Goal: Task Accomplishment & Management: Use online tool/utility

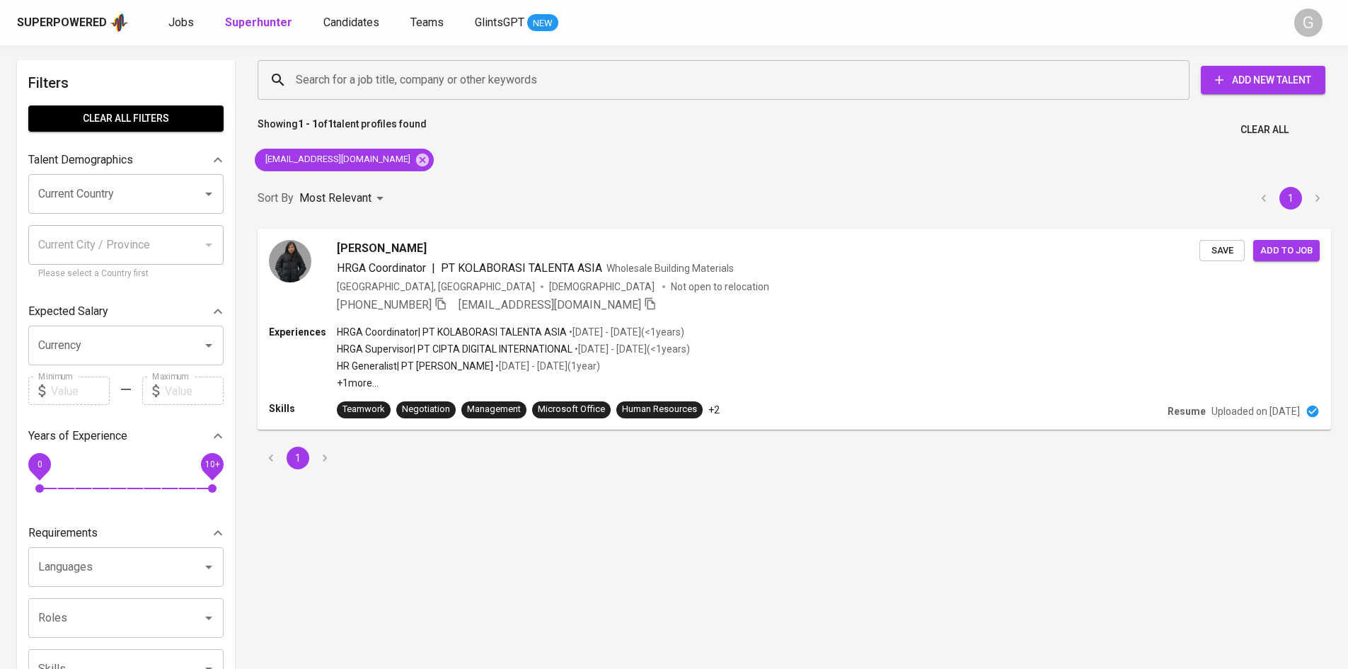
scroll to position [2, 0]
click at [415, 161] on icon at bounding box center [423, 160] width 16 height 16
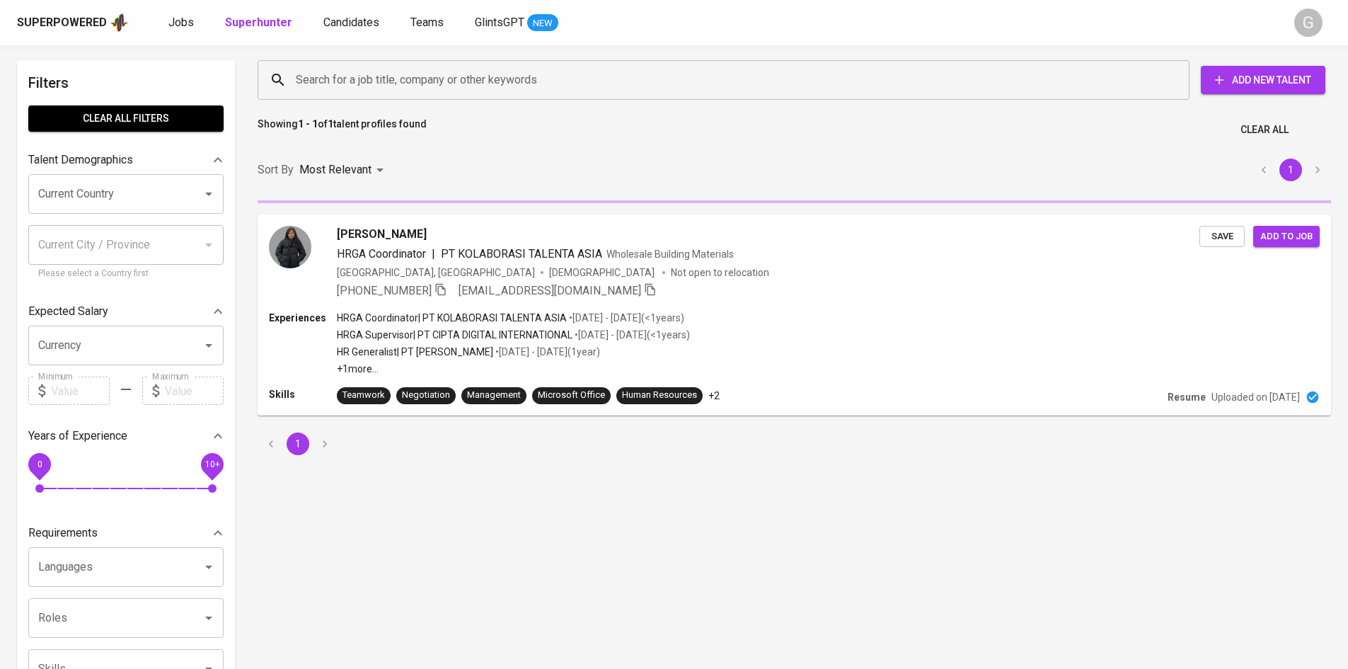
click at [374, 96] on div "Search for a job title, company or other keywords" at bounding box center [724, 80] width 932 height 40
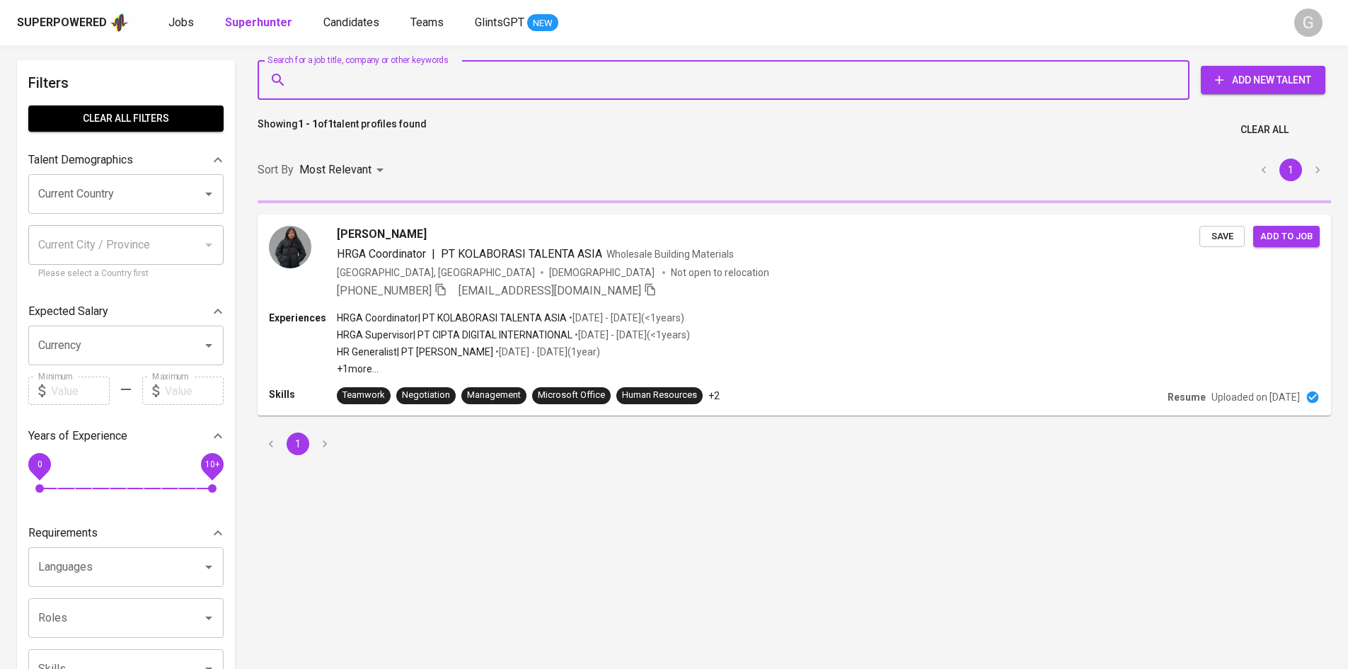
paste input "[EMAIL_ADDRESS][DOMAIN_NAME]"
type input "[EMAIL_ADDRESS][DOMAIN_NAME]"
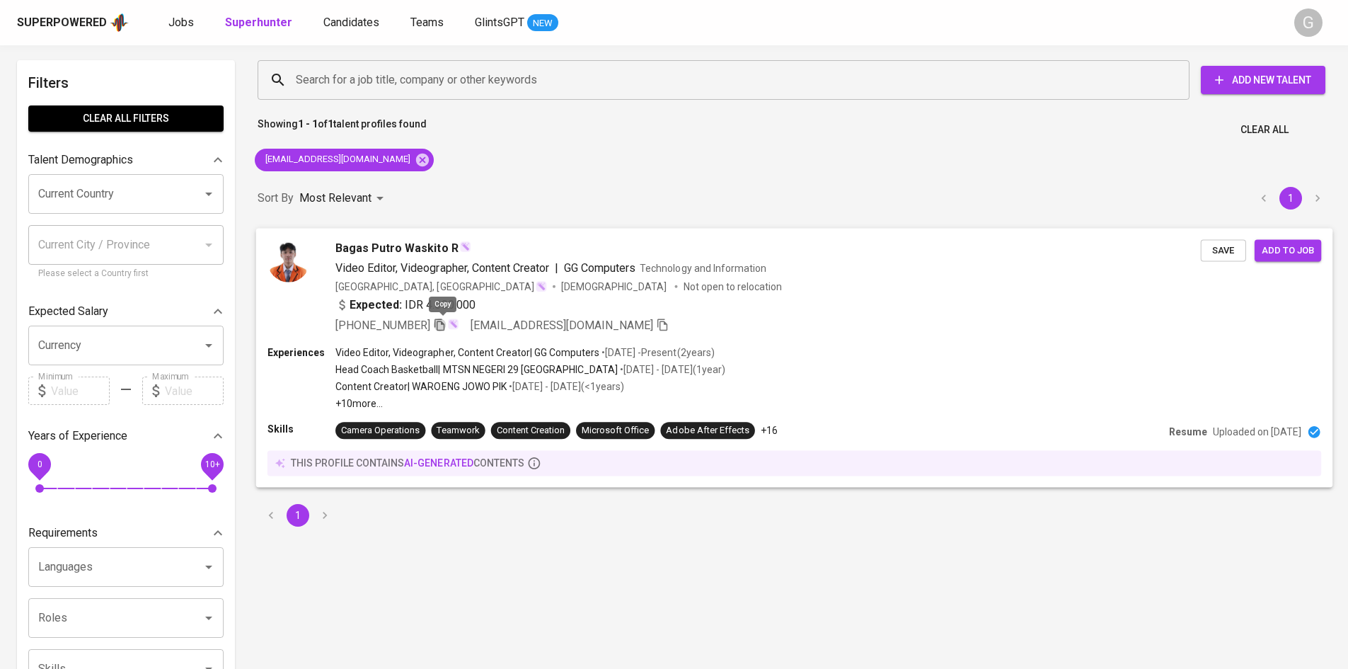
click at [444, 328] on icon "button" at bounding box center [439, 324] width 13 height 13
click at [415, 161] on icon at bounding box center [423, 160] width 16 height 16
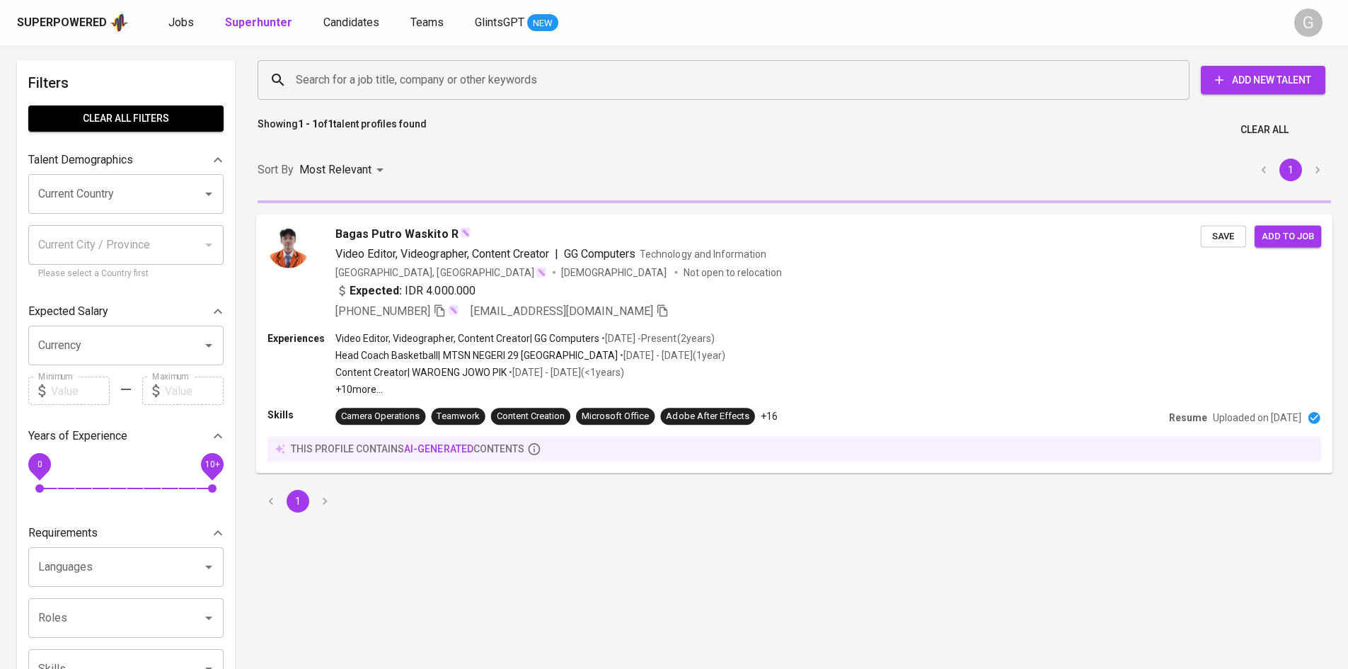
click at [377, 94] on div "Search for a job title, company or other keywords" at bounding box center [724, 80] width 932 height 40
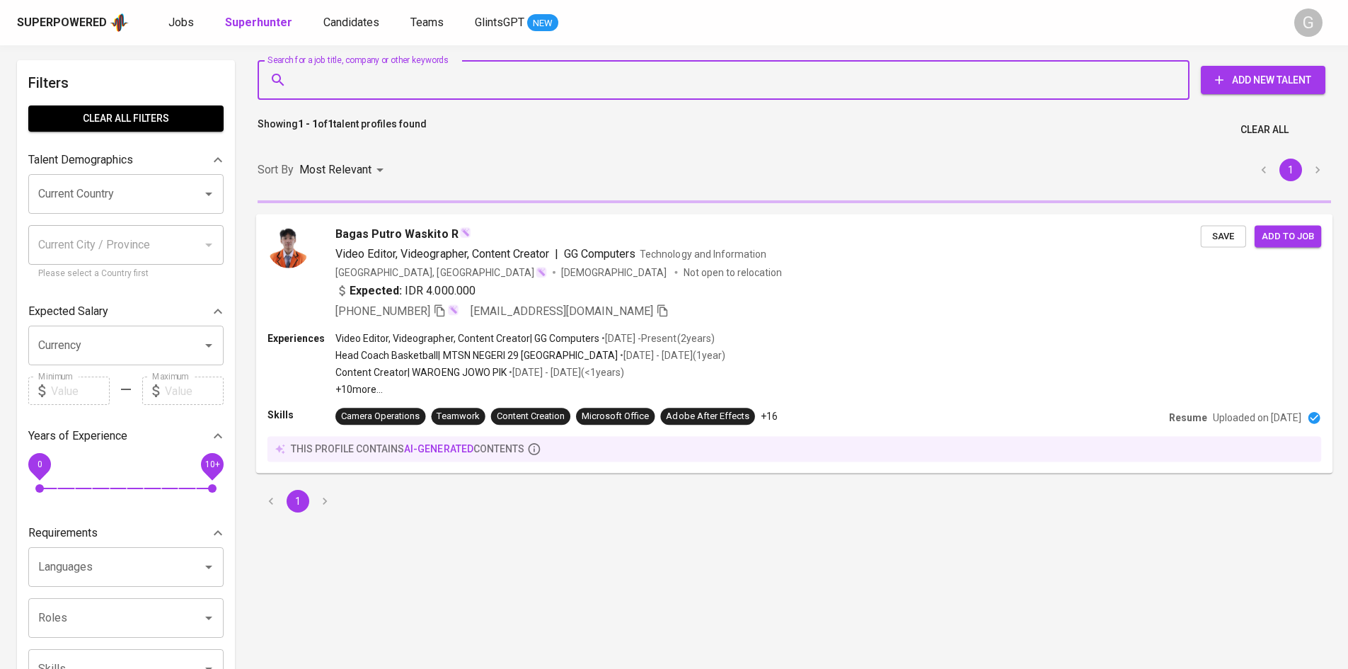
paste input "[EMAIL_ADDRESS][DOMAIN_NAME]"
type input "[EMAIL_ADDRESS][DOMAIN_NAME]"
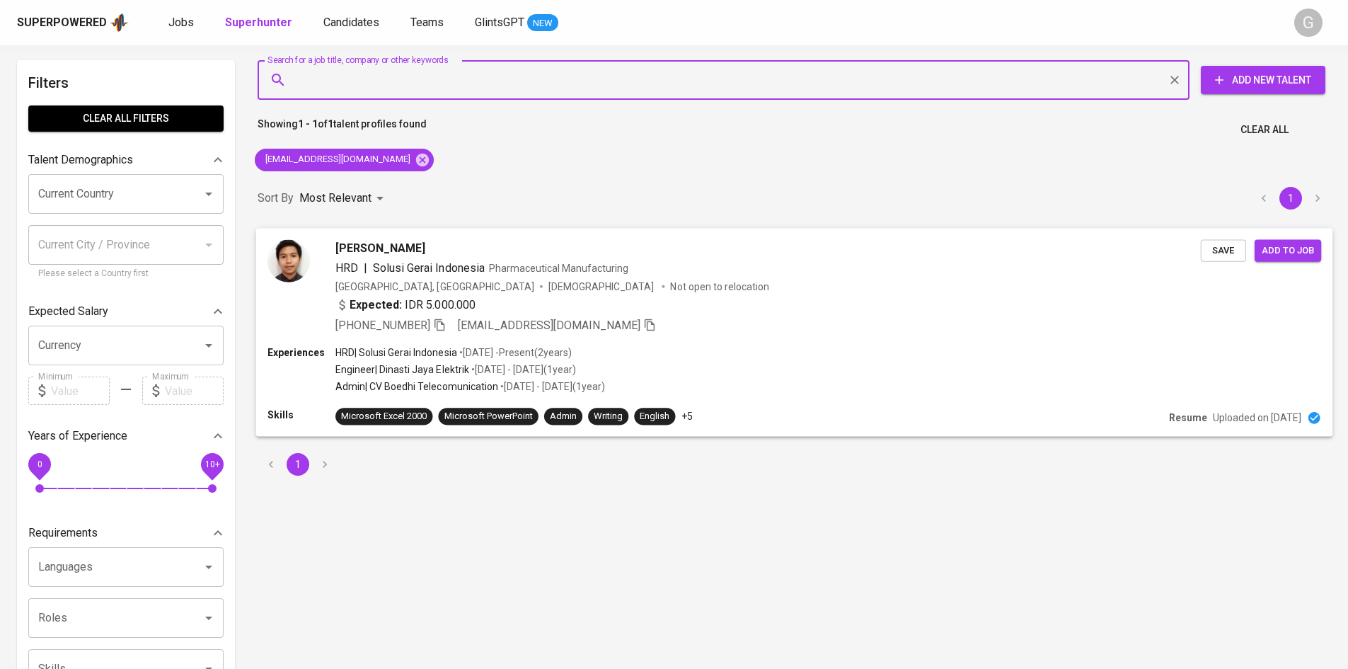
click at [444, 320] on icon "button" at bounding box center [439, 324] width 13 height 13
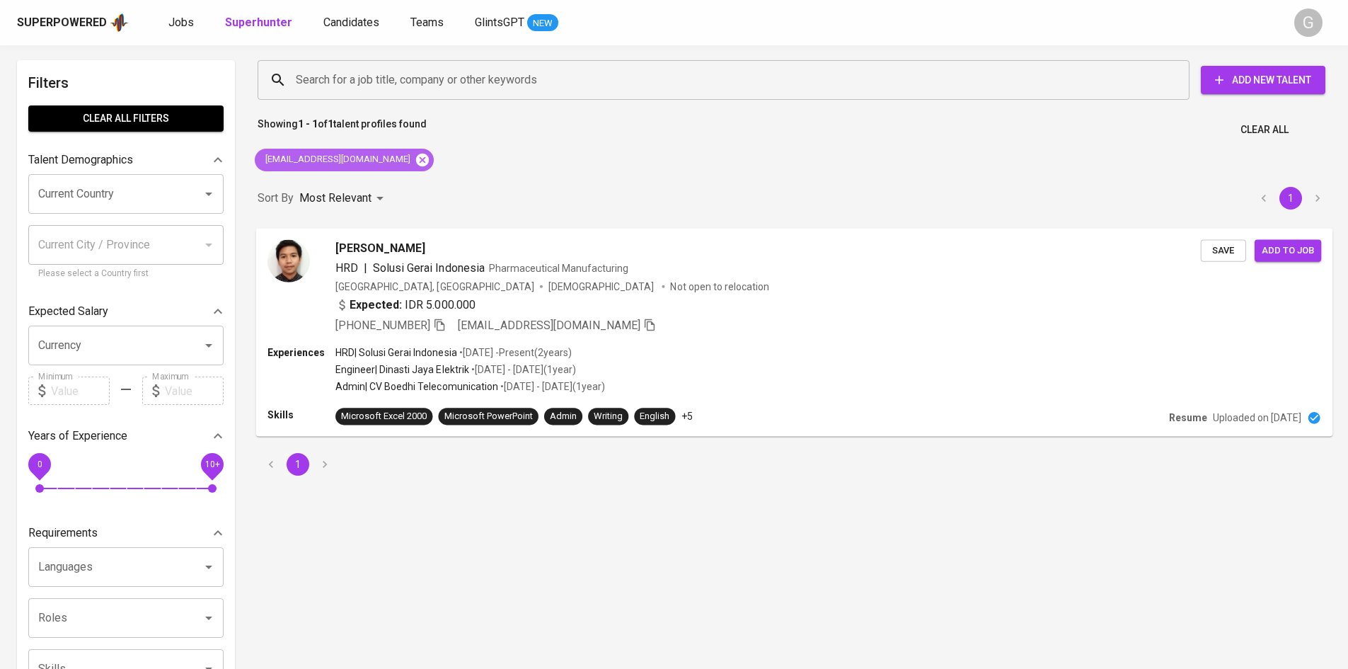
click at [416, 161] on icon at bounding box center [422, 159] width 13 height 13
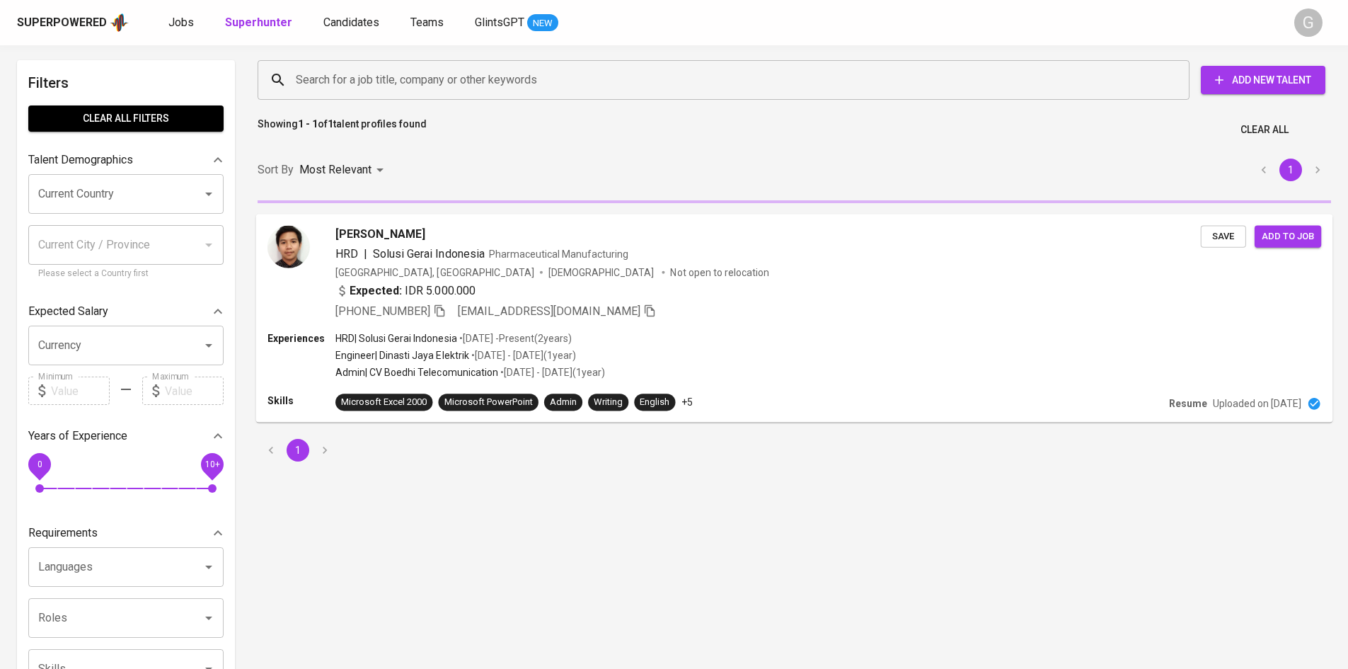
click at [386, 86] on input "Search for a job title, company or other keywords" at bounding box center [727, 80] width 870 height 27
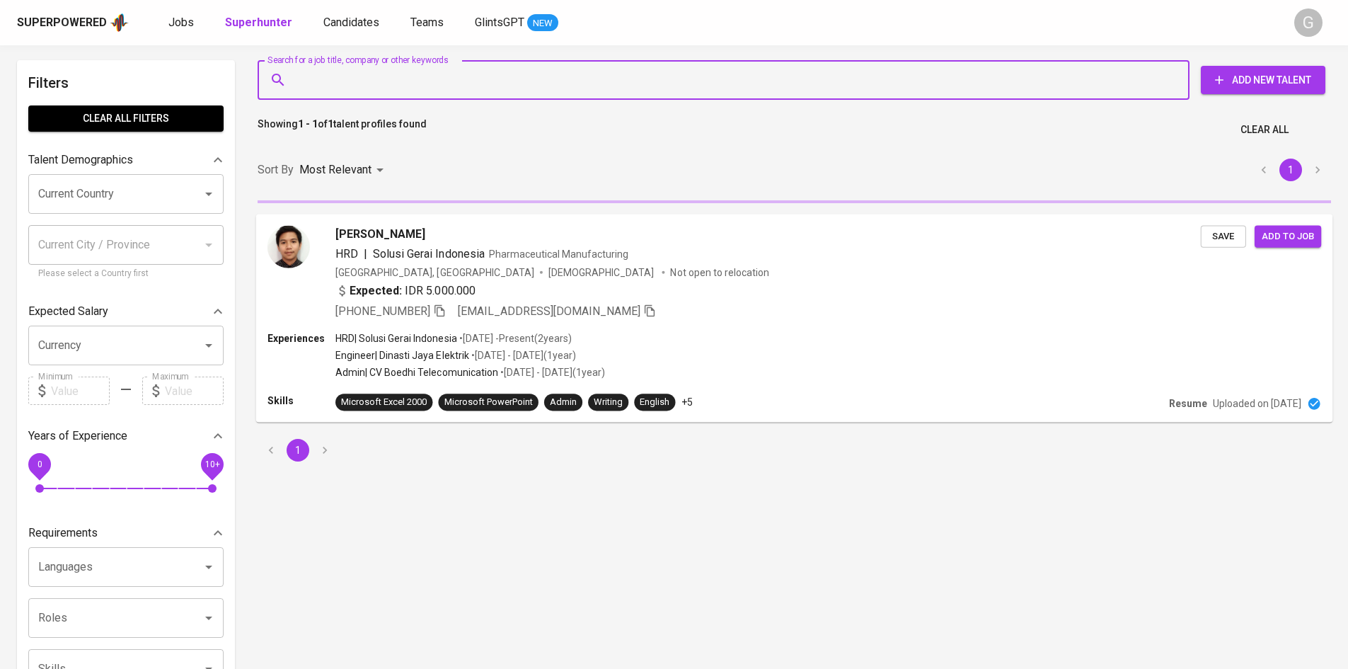
paste input "[EMAIL_ADDRESS][DOMAIN_NAME]"
type input "[EMAIL_ADDRESS][DOMAIN_NAME]"
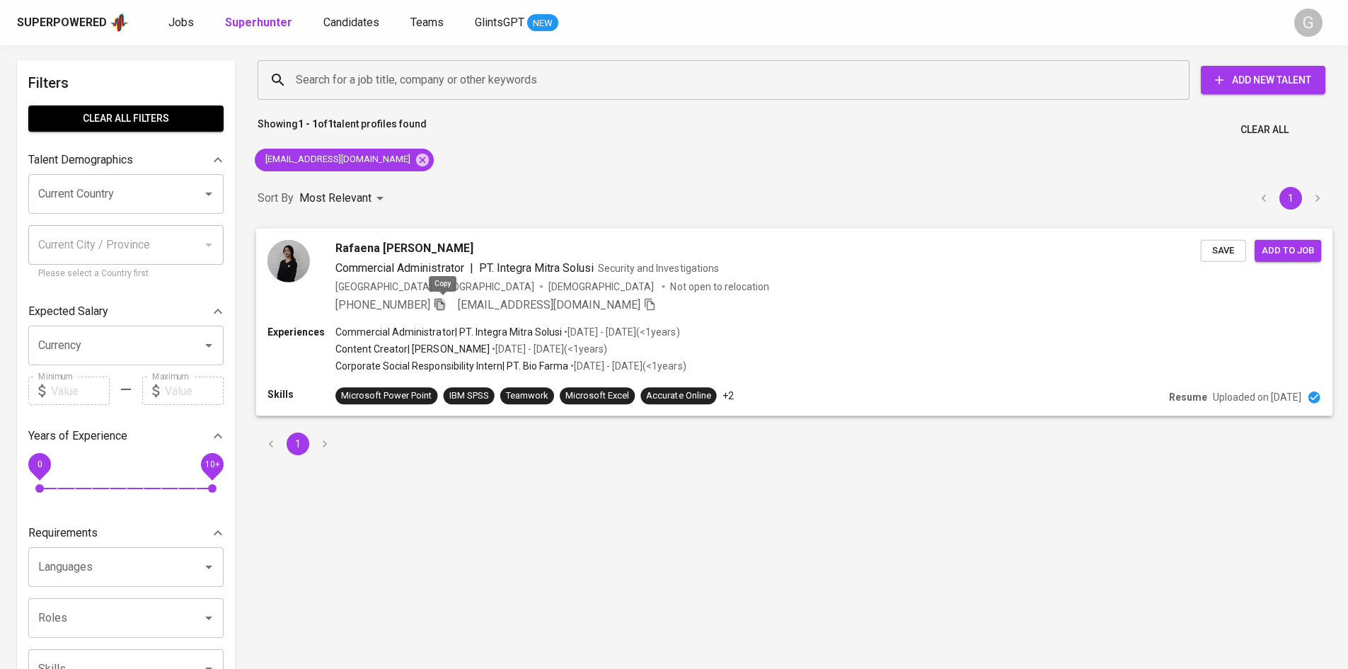
click at [441, 305] on icon "button" at bounding box center [440, 304] width 10 height 12
drag, startPoint x: 391, startPoint y: 162, endPoint x: 372, endPoint y: 106, distance: 58.9
click at [415, 161] on icon at bounding box center [423, 160] width 16 height 16
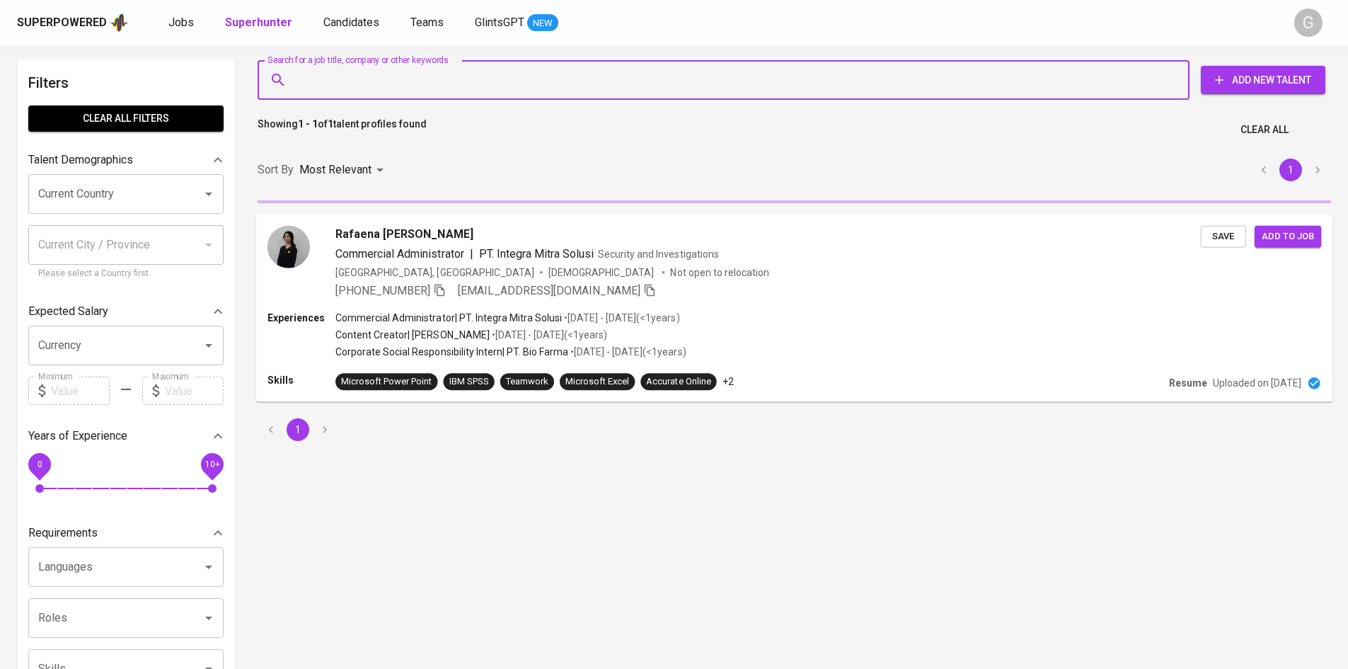
click at [364, 80] on input "Search for a job title, company or other keywords" at bounding box center [727, 80] width 870 height 27
paste input "[EMAIL_ADDRESS][DOMAIN_NAME]"
type input "[EMAIL_ADDRESS][DOMAIN_NAME]"
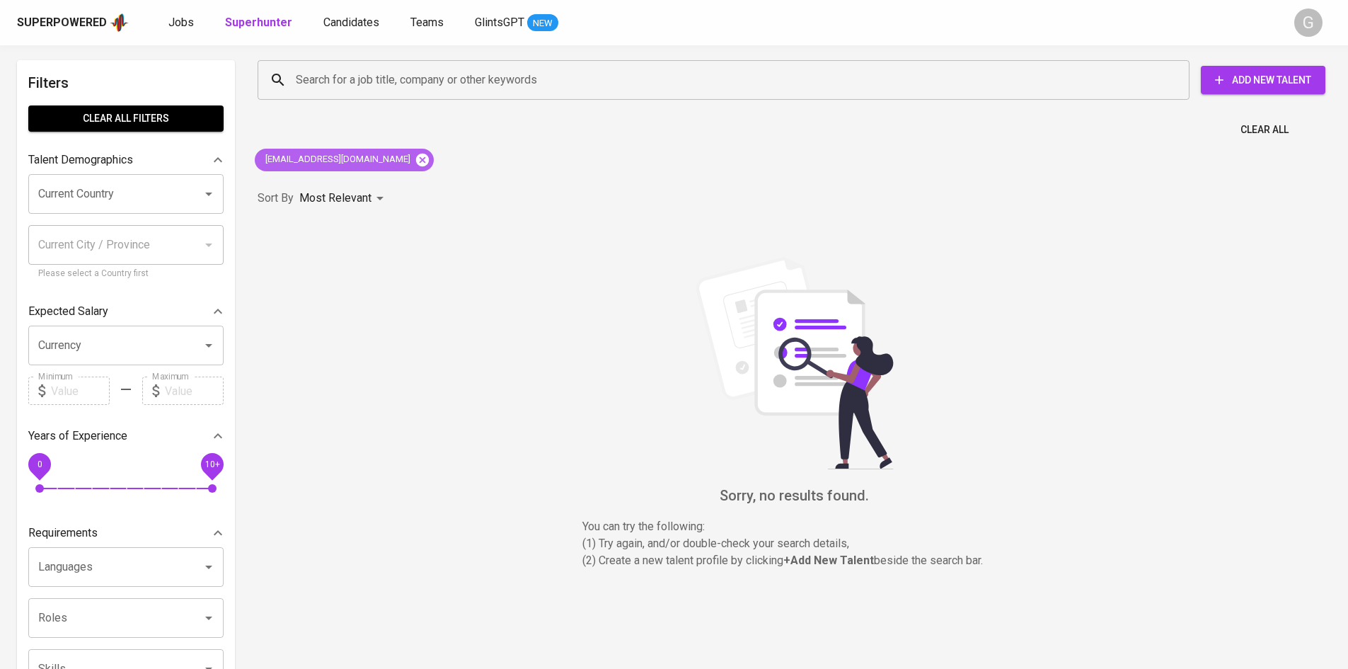
click at [415, 153] on icon at bounding box center [423, 160] width 16 height 16
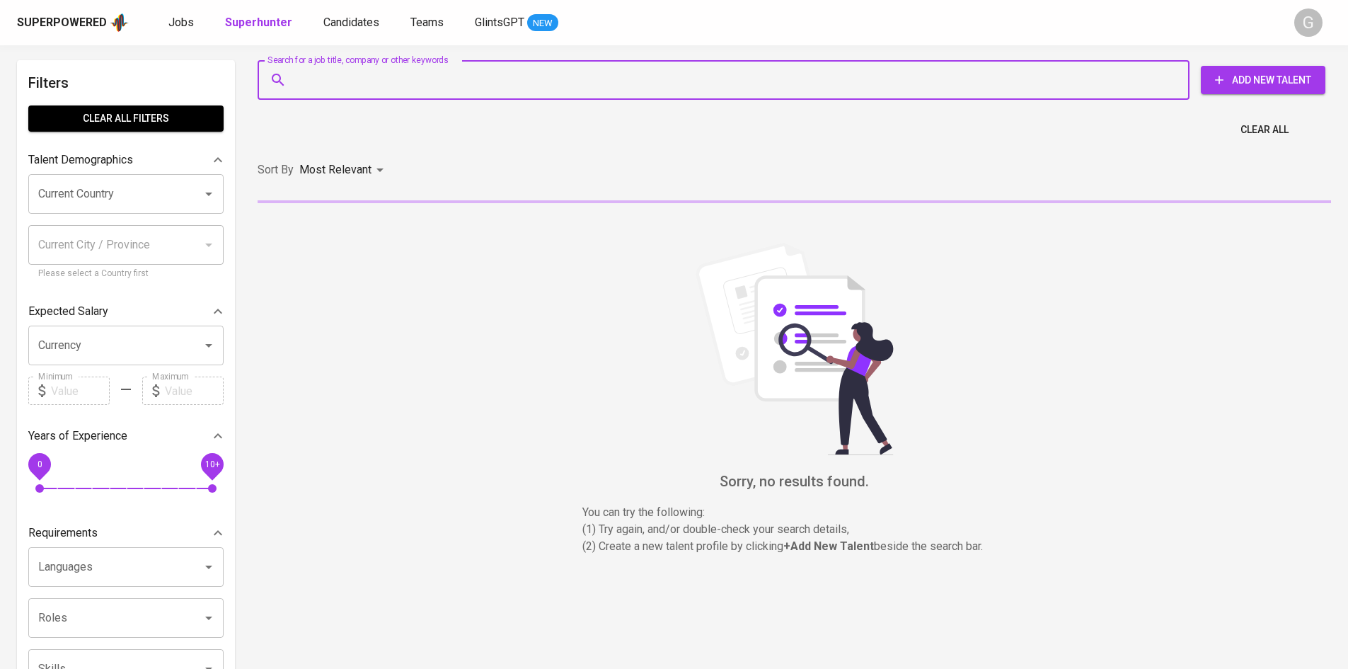
click at [398, 82] on input "Search for a job title, company or other keywords" at bounding box center [727, 80] width 870 height 27
paste input "[EMAIL_ADDRESS][DOMAIN_NAME]"
type input "[EMAIL_ADDRESS][DOMAIN_NAME]"
